Goal: Task Accomplishment & Management: Complete application form

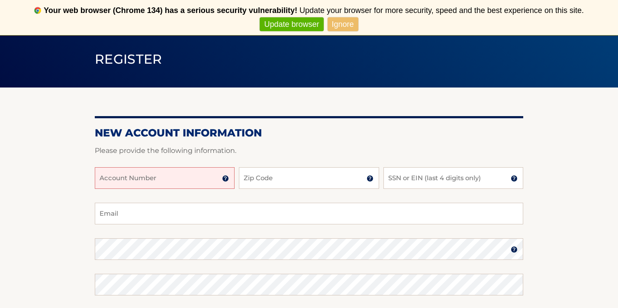
scroll to position [61, 0]
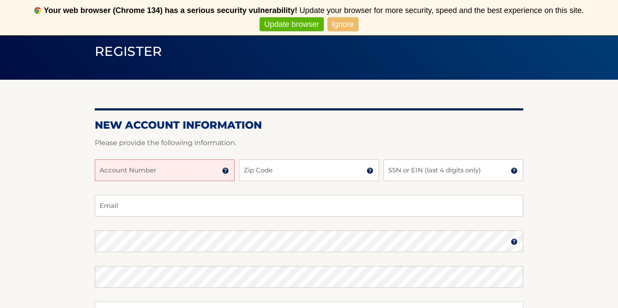
click at [139, 172] on input "Account Number" at bounding box center [165, 170] width 140 height 22
type input "44456014535"
click at [272, 170] on input "Zip Code" at bounding box center [309, 170] width 140 height 22
type input "11787"
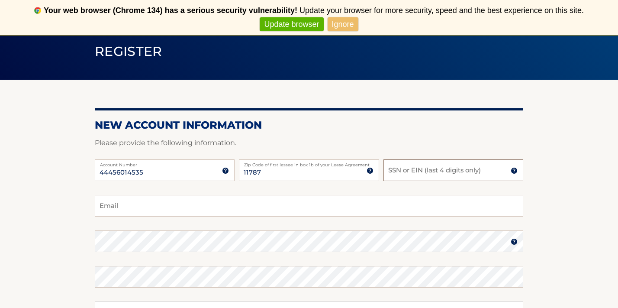
click at [396, 172] on input "SSN or EIN (last 4 digits only)" at bounding box center [453, 170] width 140 height 22
type input "0969"
click at [220, 212] on input "Email" at bounding box center [309, 206] width 428 height 22
type input "[EMAIL_ADDRESS][DOMAIN_NAME]"
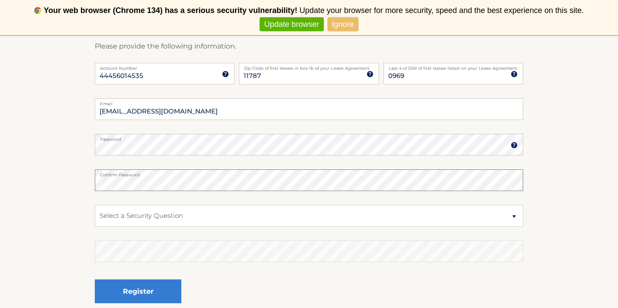
scroll to position [183, 0]
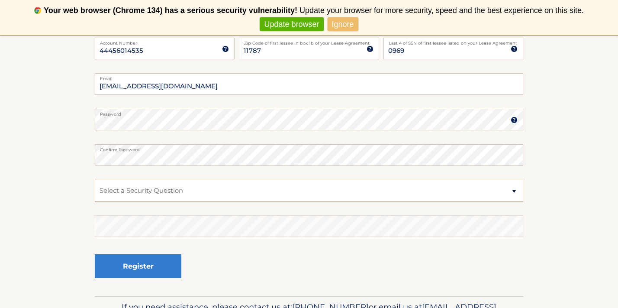
click at [235, 190] on select "Select a Security Question What was the name of your elementary school? What is…" at bounding box center [309, 191] width 428 height 22
select select "1"
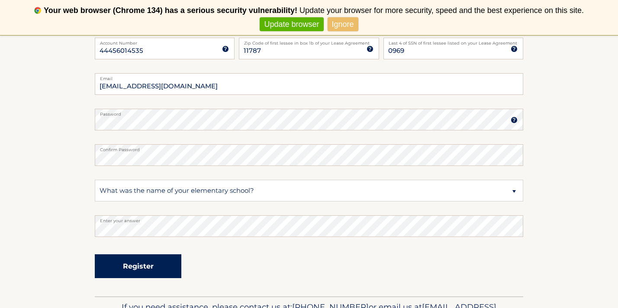
click at [148, 267] on button "Register" at bounding box center [138, 266] width 87 height 24
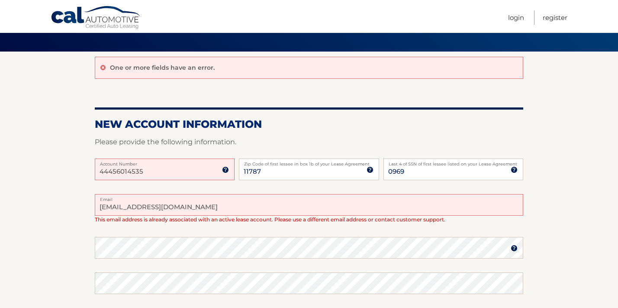
scroll to position [63, 0]
